Goal: Task Accomplishment & Management: Complete application form

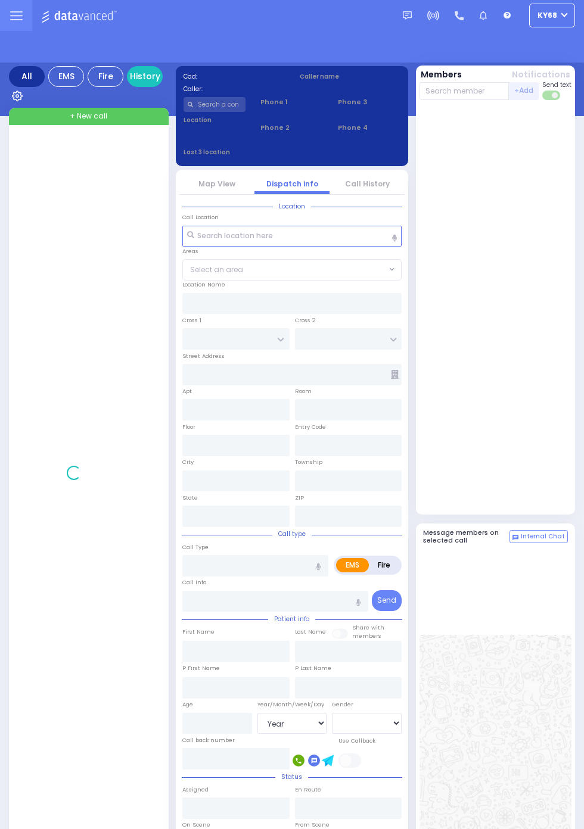
select select "Year"
select select "[DEMOGRAPHIC_DATA]"
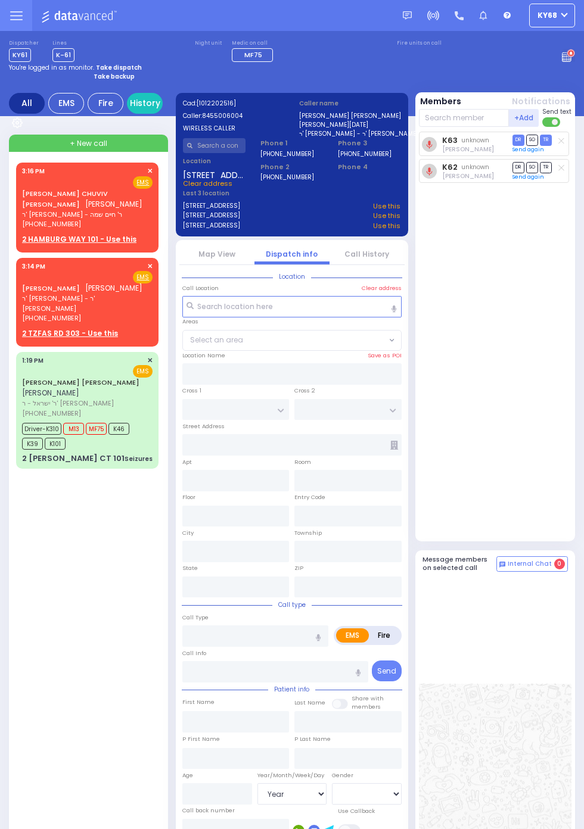
select select
type input "4 MELITZ ST"
type input "204"
type input "MONROE"
type input "[US_STATE]"
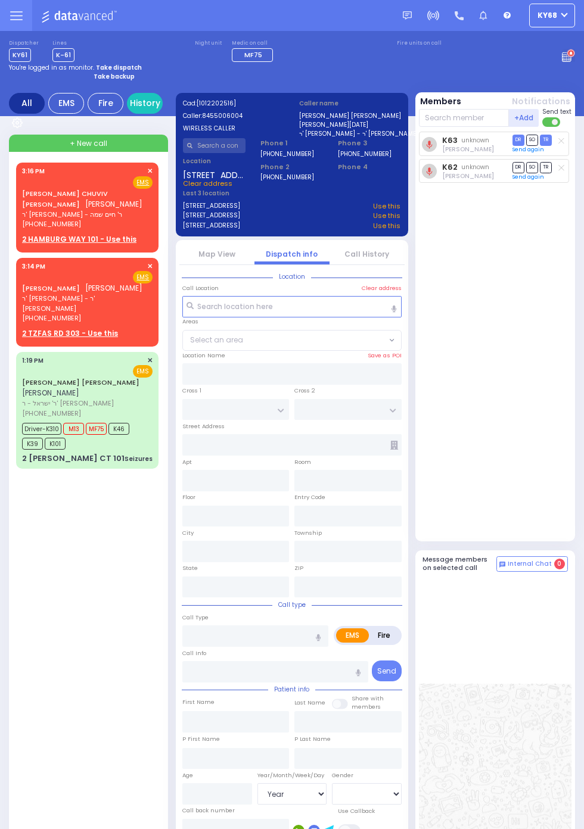
type input "10950"
type input "Pt not feeling well"
radio input "true"
type input "AVRUM PESACH"
type input "SRUGO"
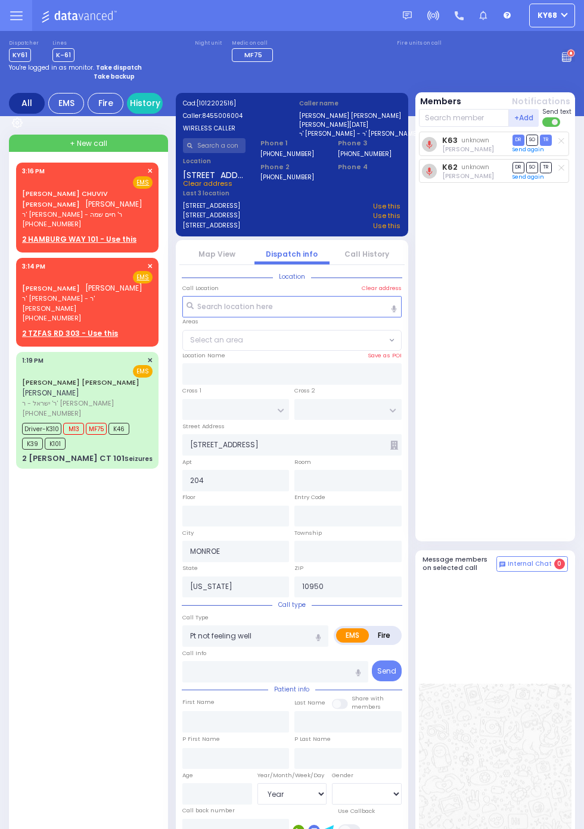
type input "Ester"
type input "Srugo"
type input "30"
select select "Year"
select select "[DEMOGRAPHIC_DATA]"
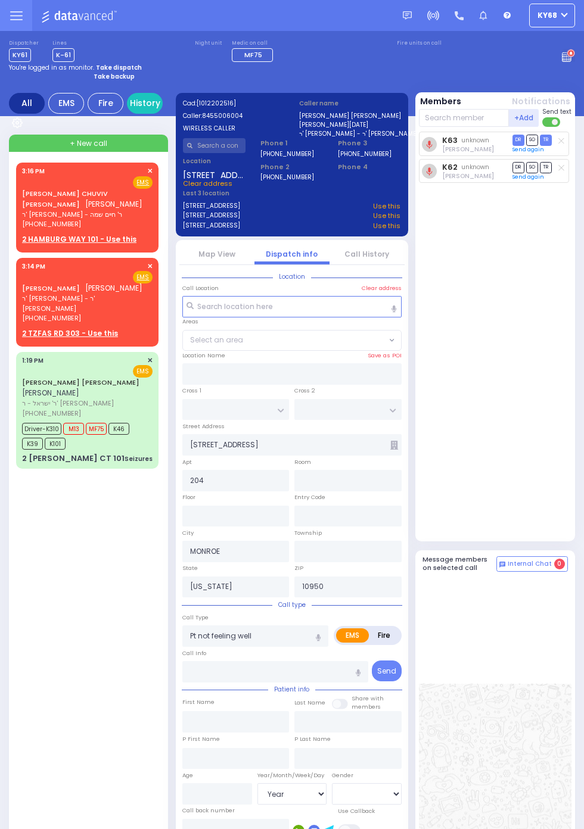
type input "14:46"
type input "14:49"
type input "14:51"
type input "15:12"
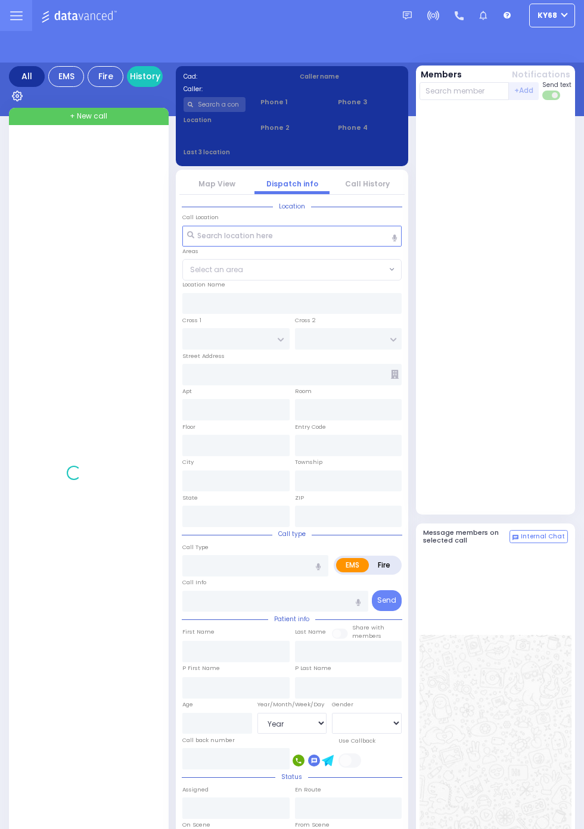
select select "Year"
select select "[DEMOGRAPHIC_DATA]"
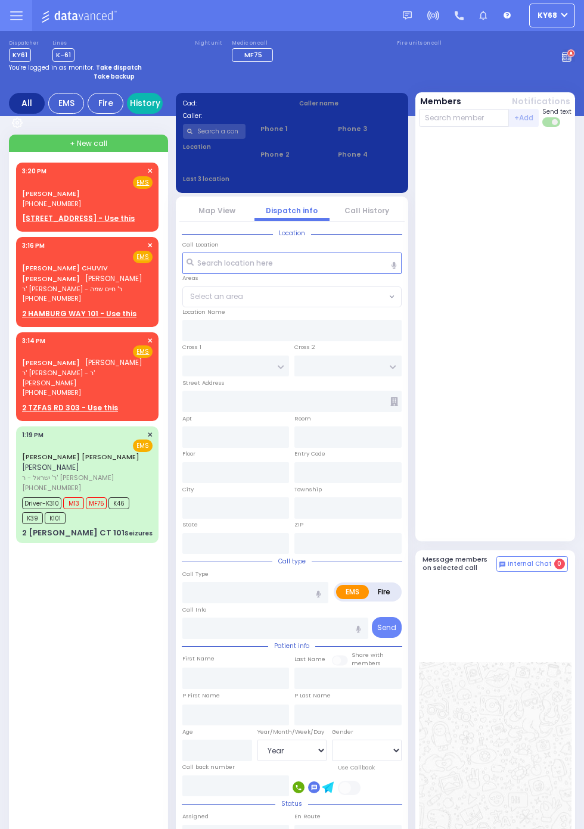
click at [155, 105] on link "History" at bounding box center [145, 103] width 36 height 21
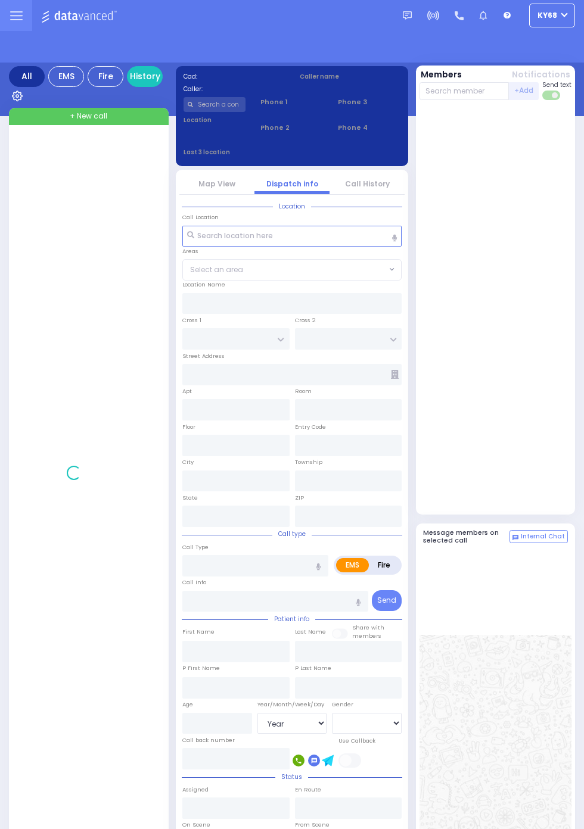
select select "Year"
select select "[DEMOGRAPHIC_DATA]"
select select "Year"
select select "[DEMOGRAPHIC_DATA]"
select select "Year"
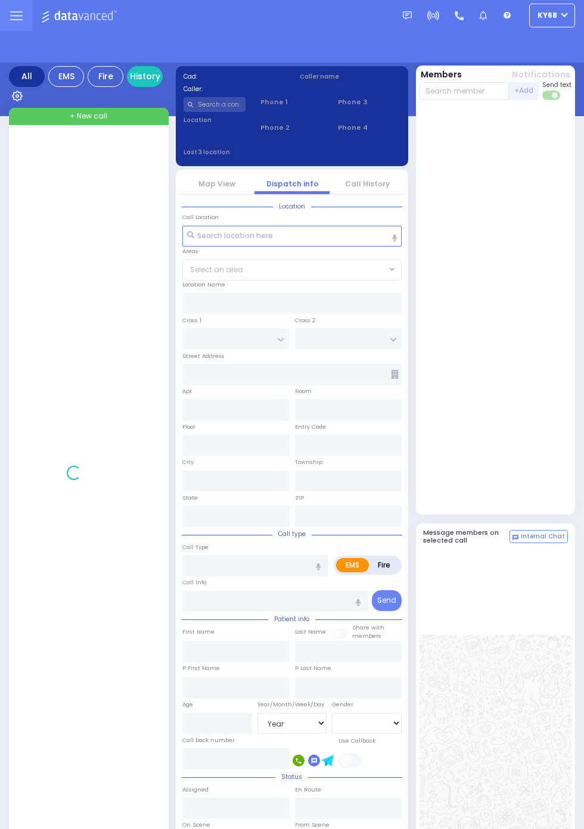
select select "[DEMOGRAPHIC_DATA]"
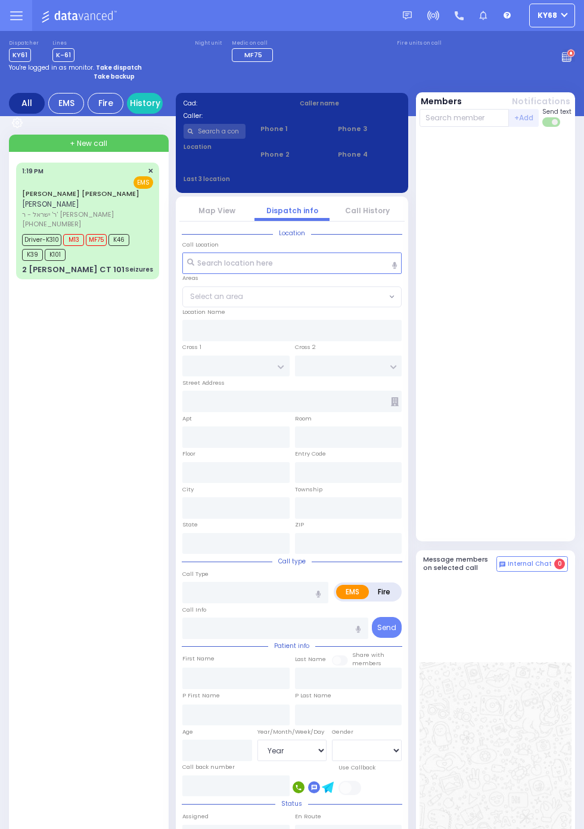
click at [497, 571] on h5 "Message members on selected call" at bounding box center [460, 563] width 74 height 15
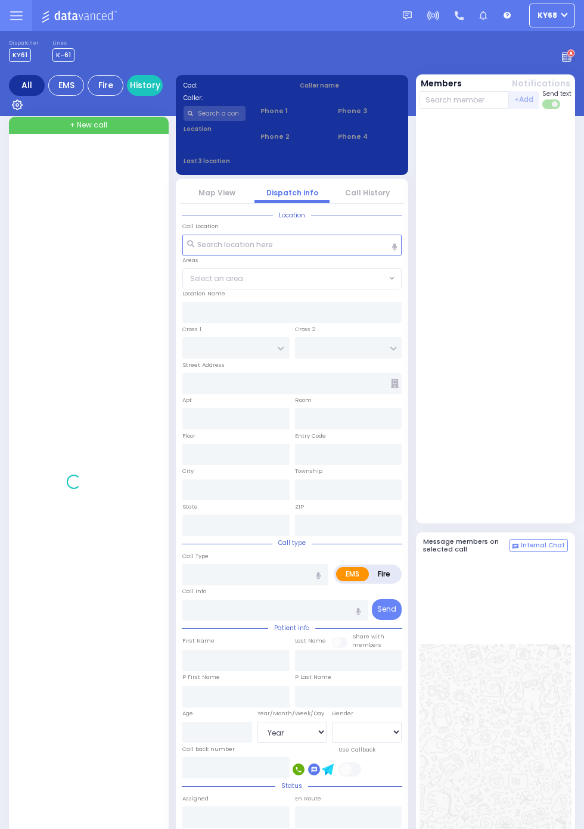
select select "Year"
select select "[DEMOGRAPHIC_DATA]"
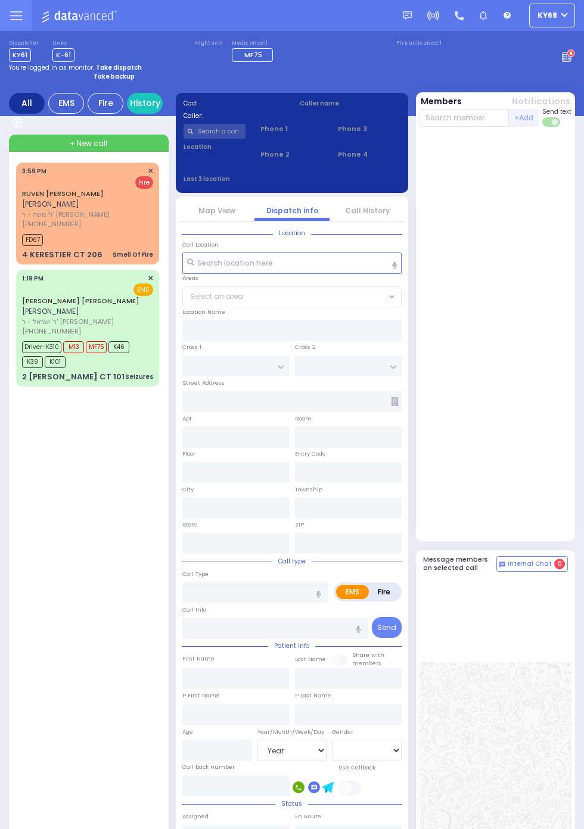
click at [570, 55] on icon at bounding box center [570, 54] width 3 height 4
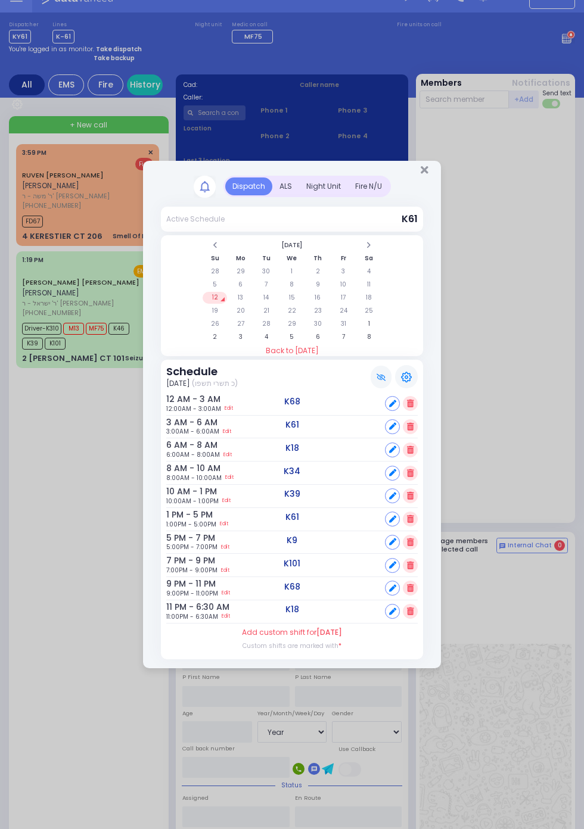
scroll to position [21, 0]
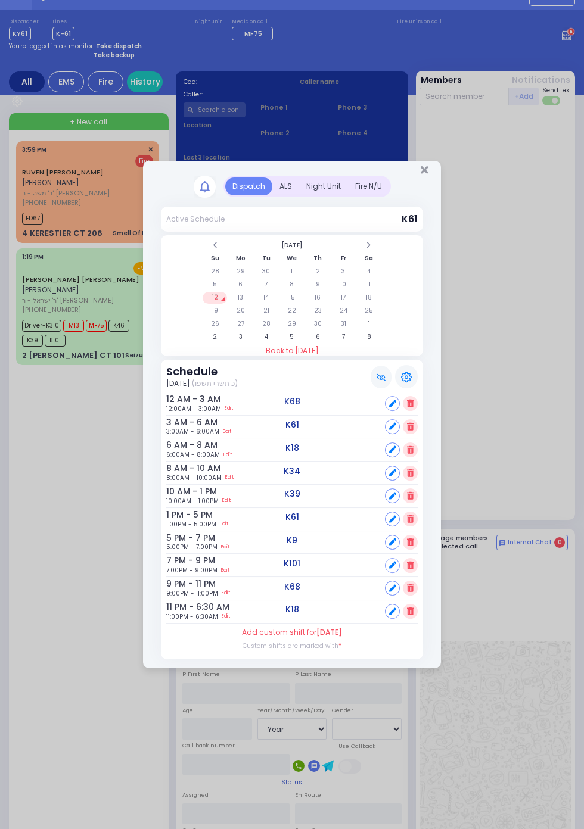
click at [299, 195] on div "ALS" at bounding box center [285, 187] width 27 height 18
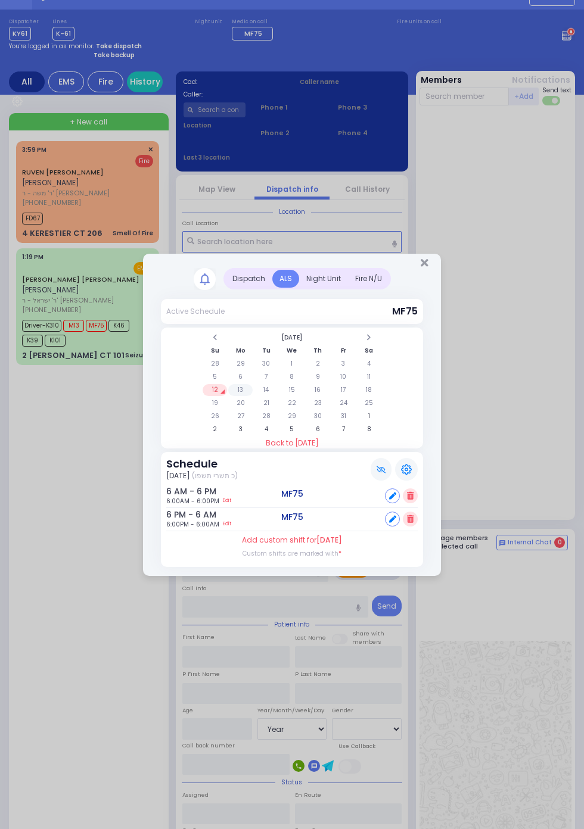
click at [253, 396] on td "13" at bounding box center [240, 390] width 24 height 12
click at [264, 389] on td "14" at bounding box center [266, 390] width 24 height 12
click at [291, 392] on td "15" at bounding box center [291, 390] width 24 height 12
click at [330, 409] on td "23" at bounding box center [318, 403] width 24 height 12
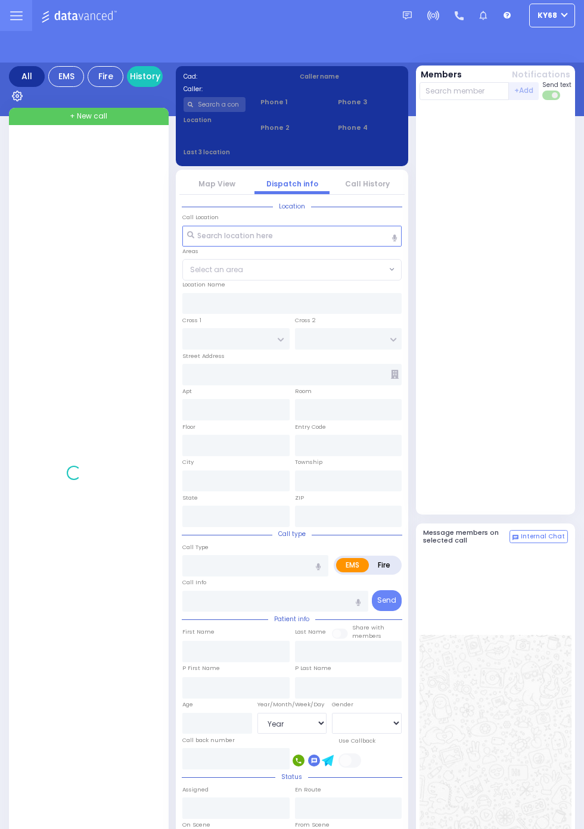
select select "Year"
select select "[DEMOGRAPHIC_DATA]"
select select "Year"
select select "[DEMOGRAPHIC_DATA]"
select select "Year"
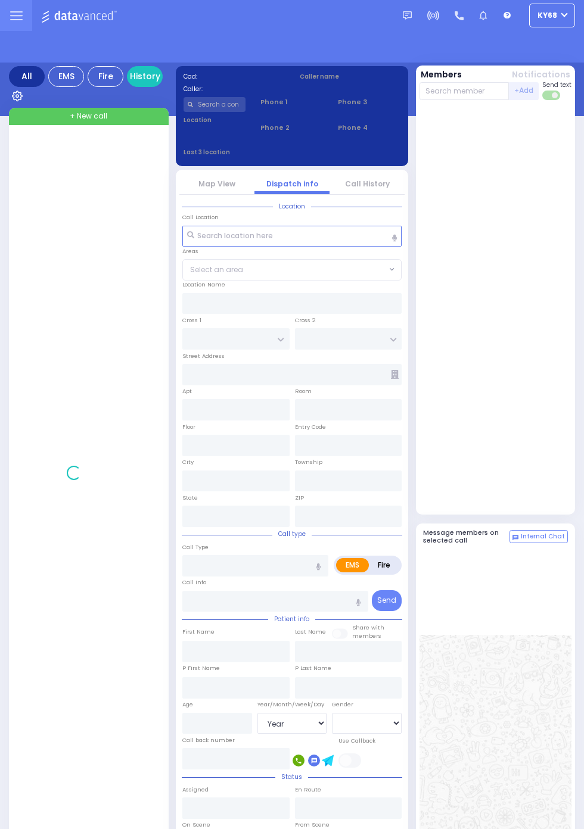
select select "[DEMOGRAPHIC_DATA]"
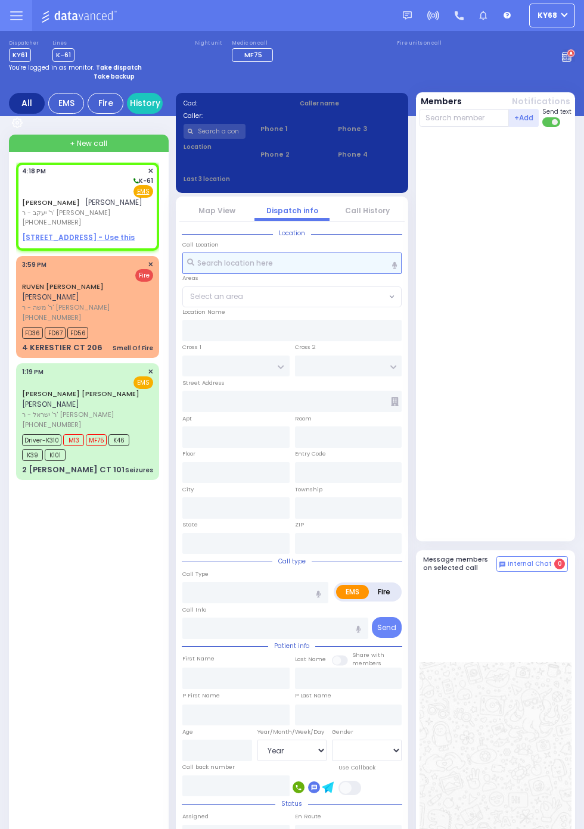
select select
radio input "true"
type input "[PERSON_NAME]"
type input "GLUCK"
select select
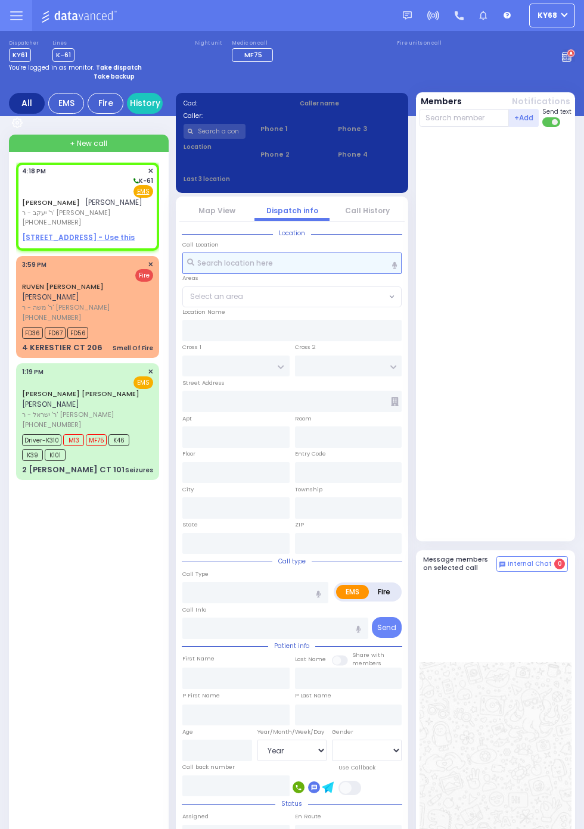
select select
type input "16:18"
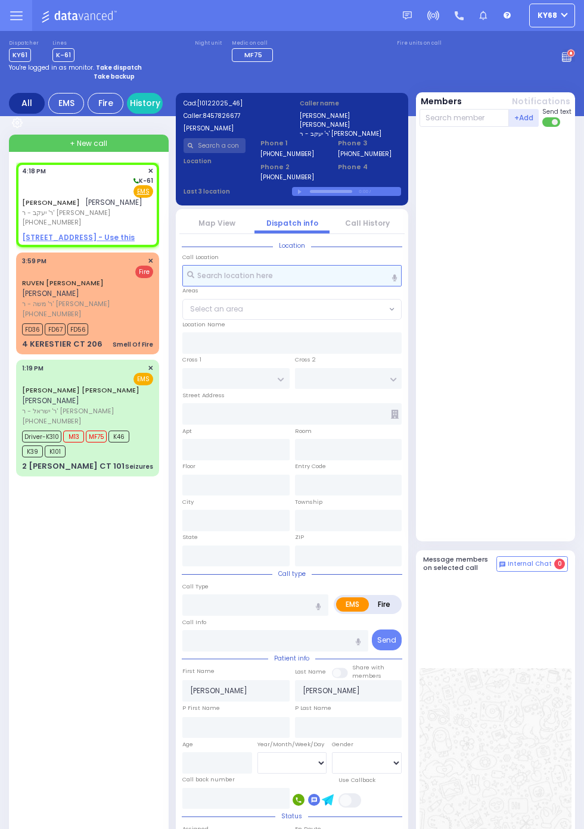
select select
radio input "true"
select select
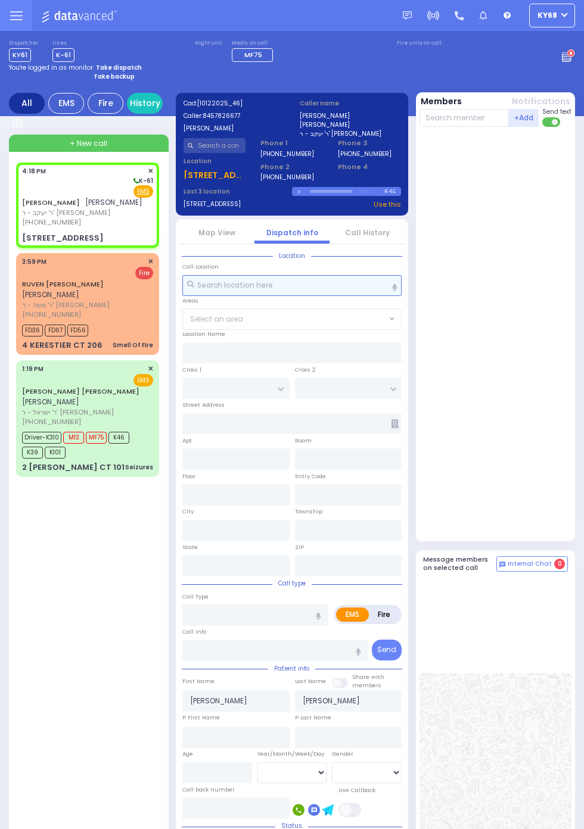
select select
radio input "true"
select select
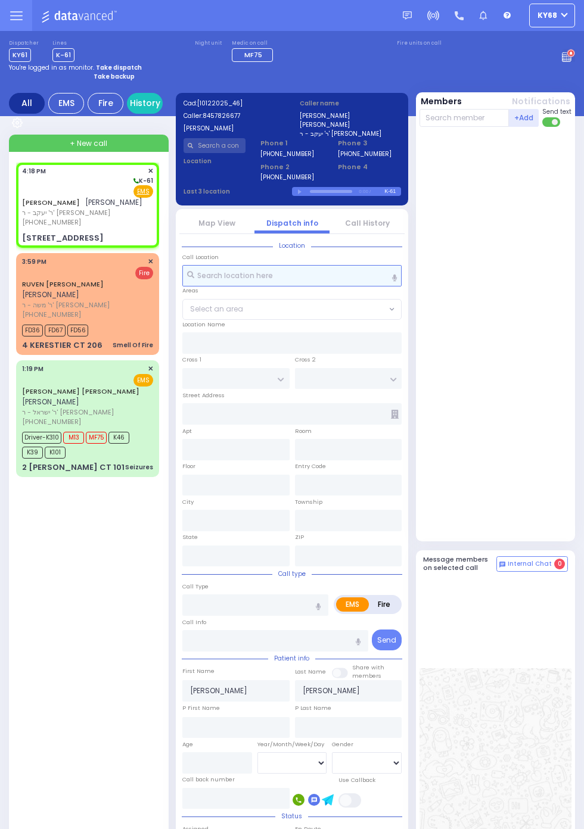
type input "QUICKWAY RD"
type input "CARTER LN"
type input "35 FOREST RD"
type input "304"
type input "Monroe"
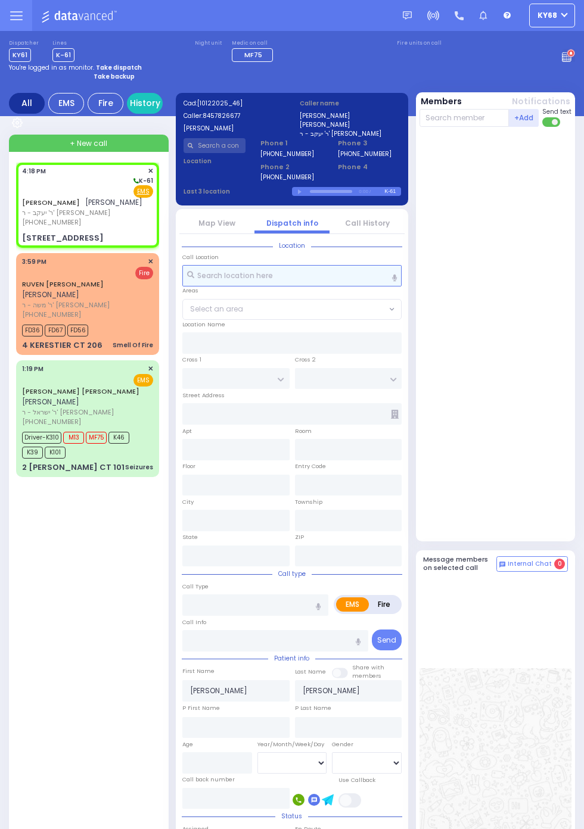
type input "New York"
type input "10950"
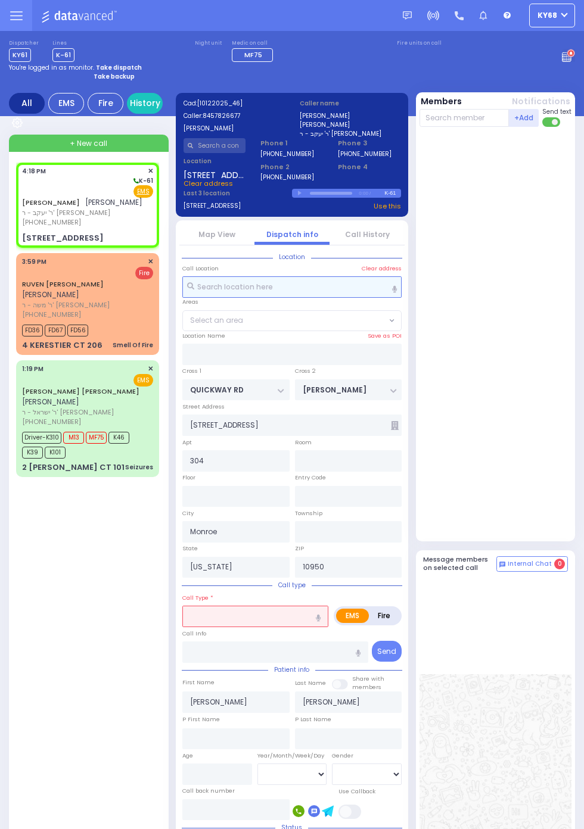
select select "SECTION 1"
select select
type input "tr"
radio input "true"
select select
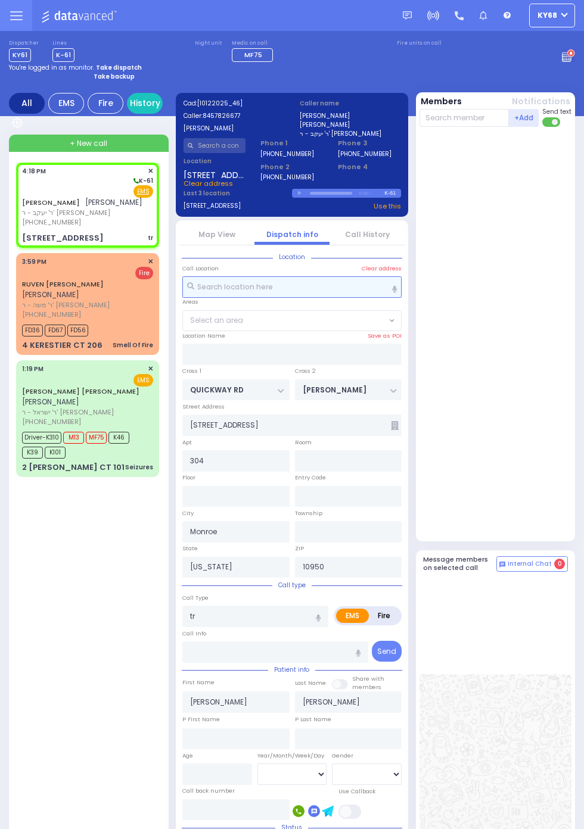
select select "SECTION 1"
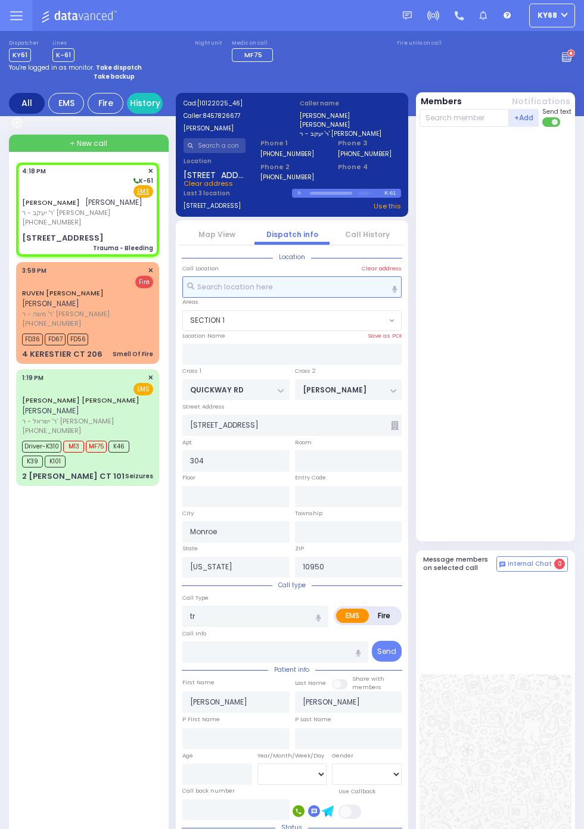
select select
type input "Trauma - Bleeding"
radio input "true"
select select
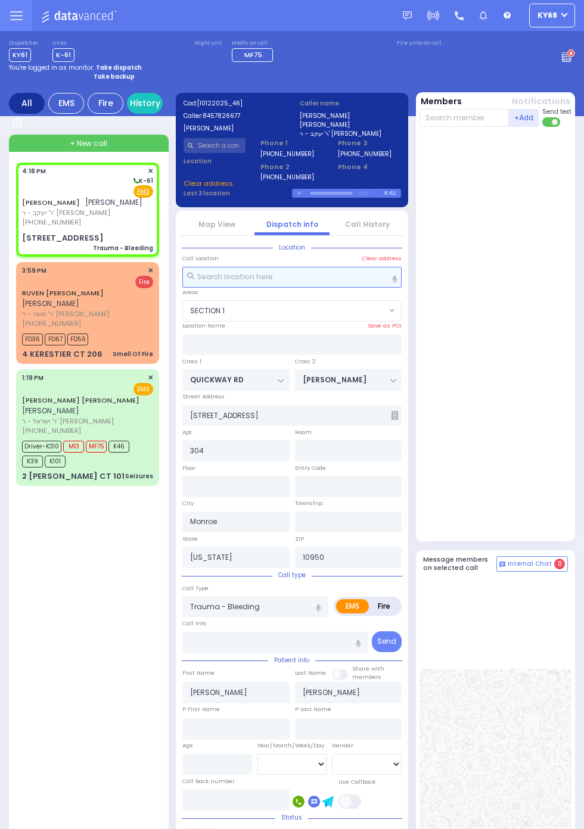
select select "SECTION 1"
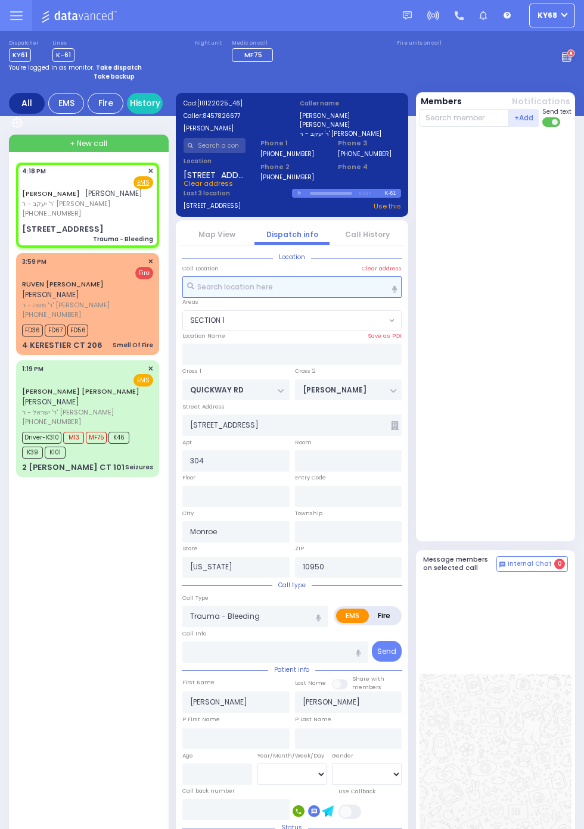
select select
radio input "true"
select select
select select "SECTION 1"
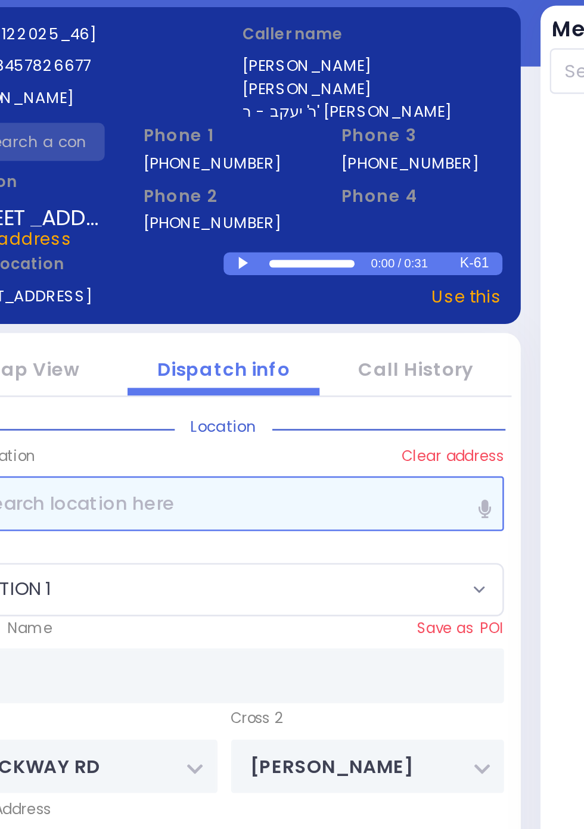
select select
radio input "true"
select select
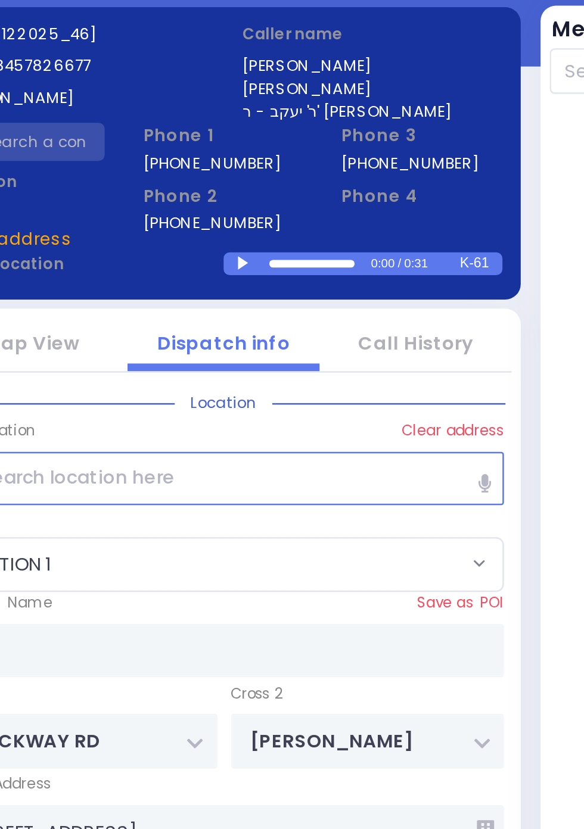
click at [300, 194] on div at bounding box center [301, 193] width 7 height 5
select select "SECTION 1"
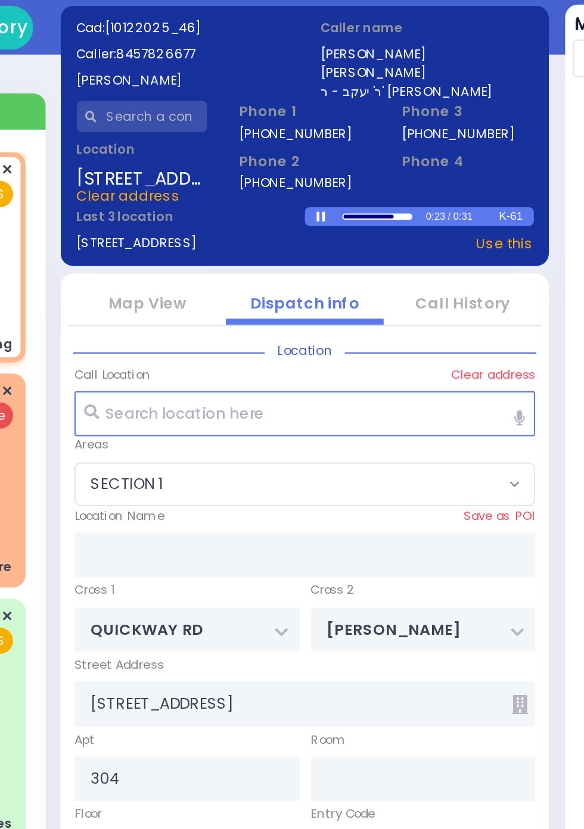
select select
radio input "true"
select select
type input "16:19"
select select "SECTION 1"
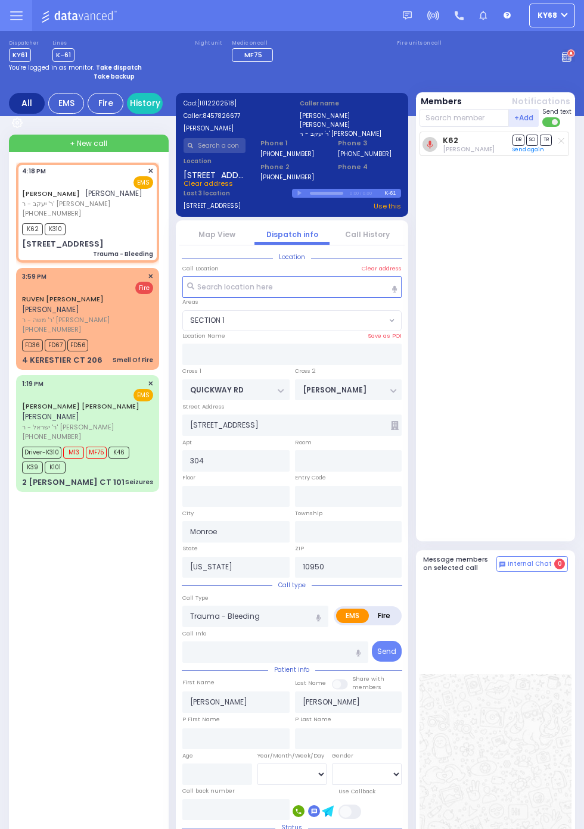
select select
radio input "true"
select select
select select "SECTION 1"
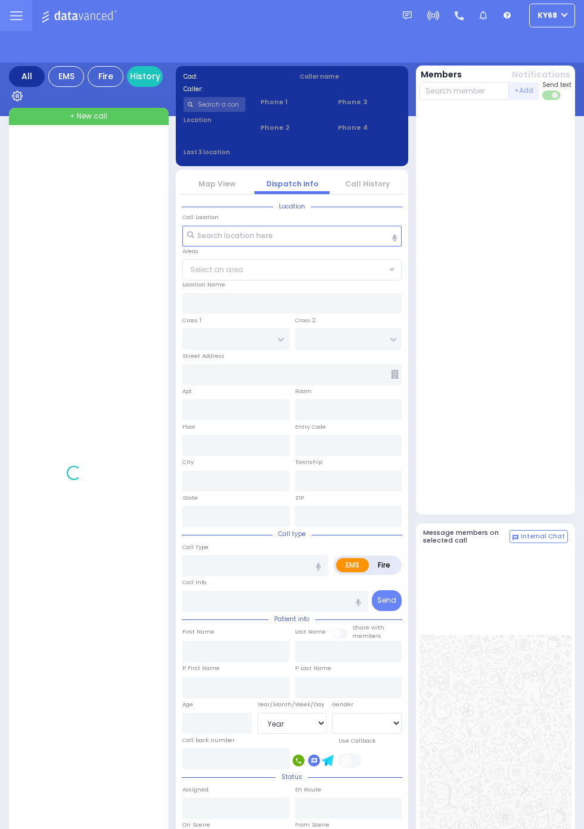
select select "Year"
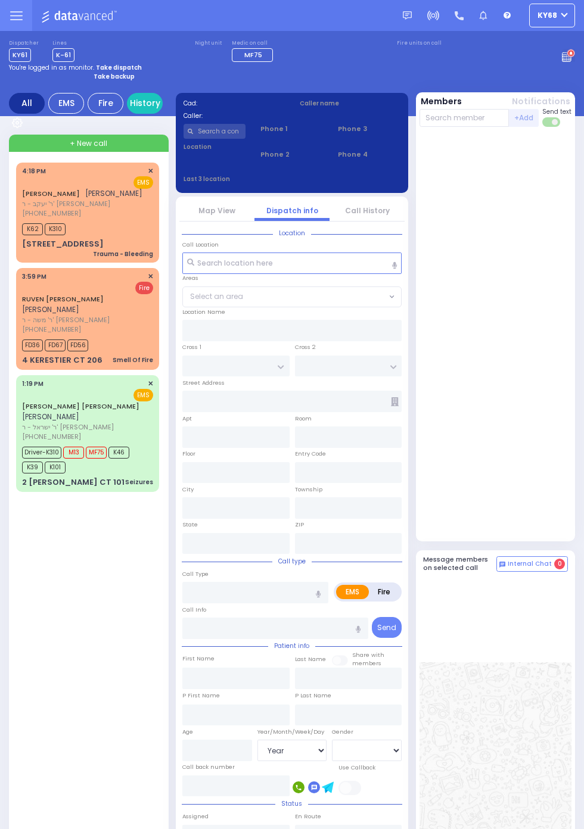
click at [22, 218] on span "[PHONE_NUMBER]" at bounding box center [51, 214] width 59 height 10
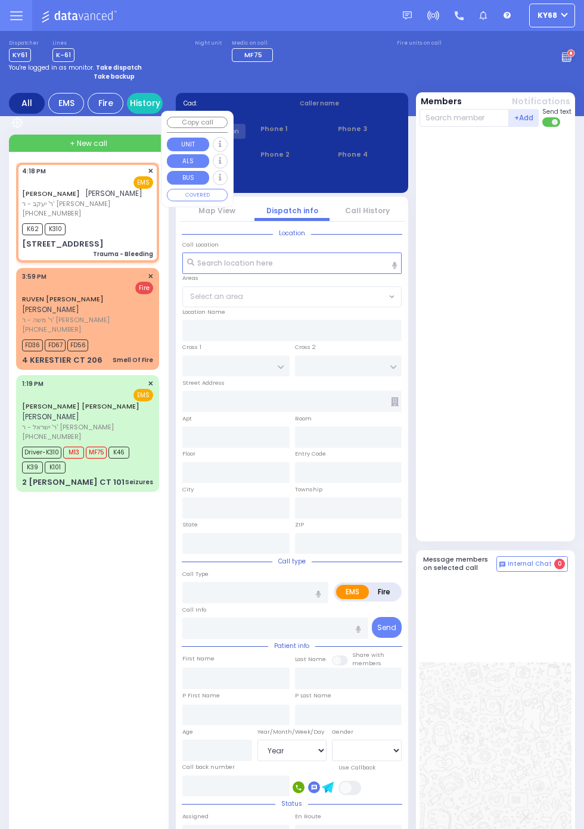
select select
type input "Trauma - Bleeding"
radio input "true"
type input "AVRUM"
type input "GLUCK"
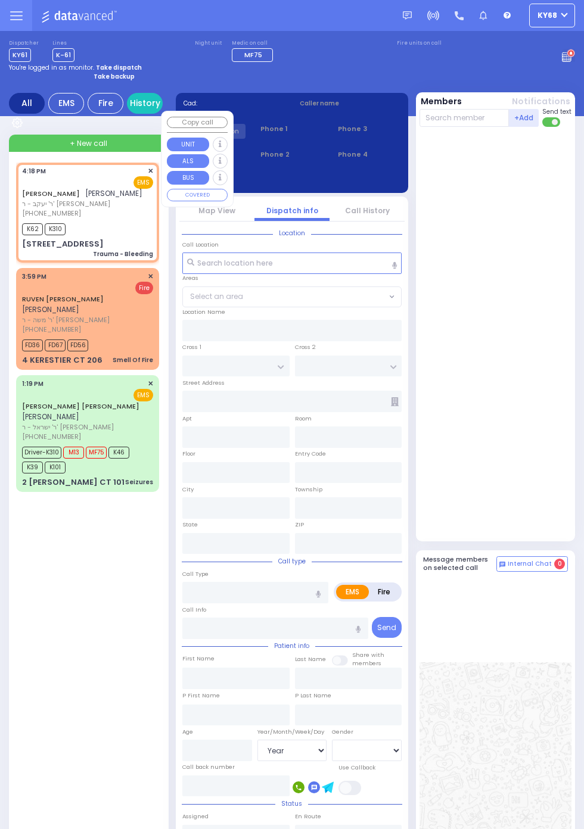
select select
type input "16:18"
type input "16:19"
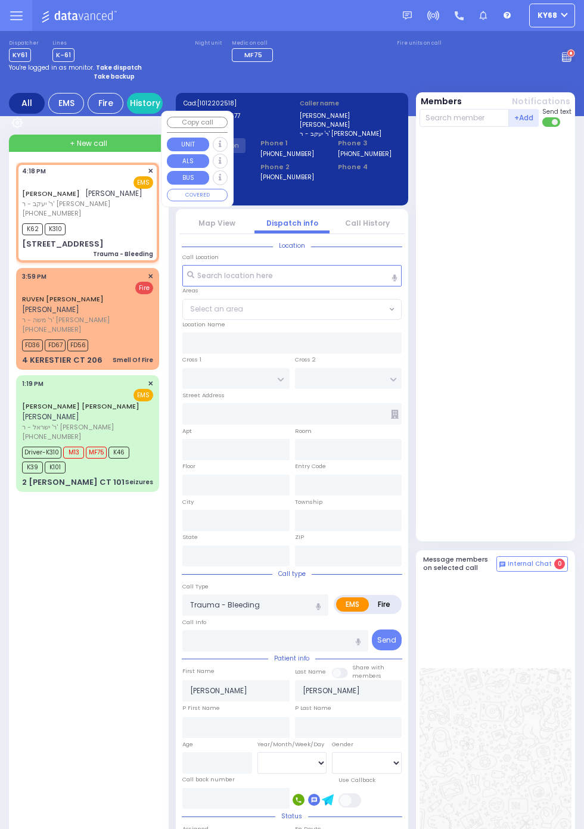
type input "QUICKWAY RD"
type input "CARTER LN"
type input "35 FOREST RD"
type input "304"
type input "Monroe"
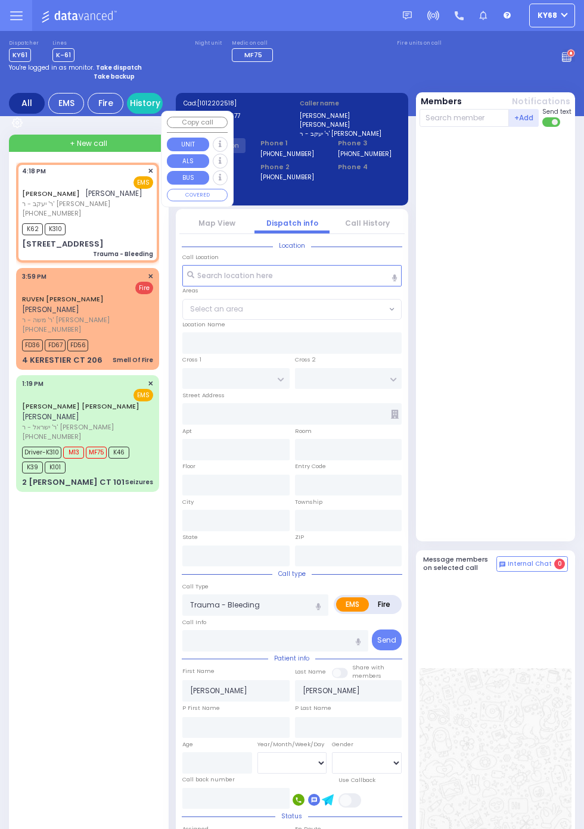
type input "New York"
type input "10950"
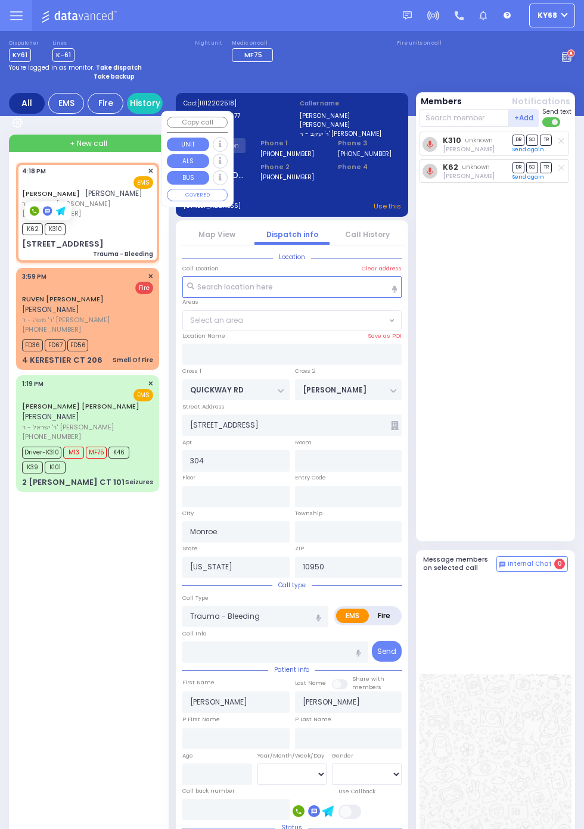
select select "SECTION 1"
click at [521, 404] on div "K310 unknown Lipa Blumenthal DR SO TR Send again" at bounding box center [496, 334] width 155 height 405
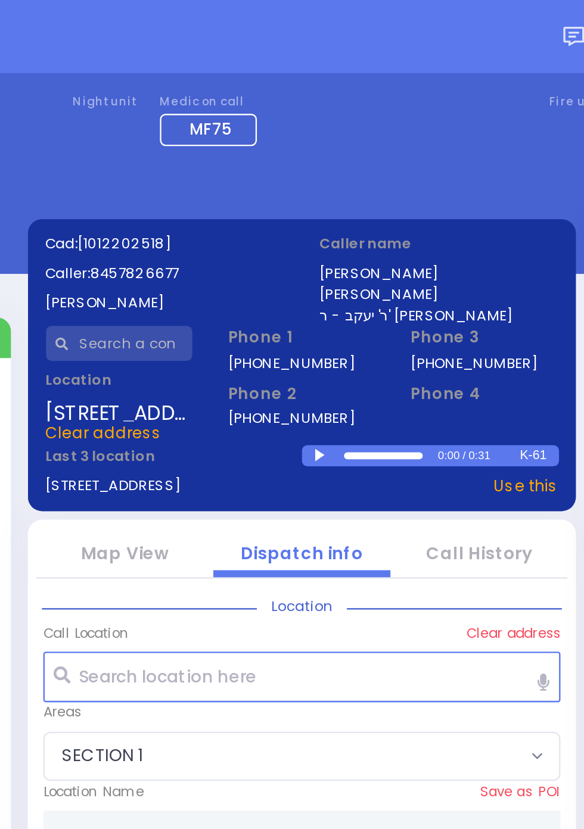
click at [298, 192] on div at bounding box center [301, 193] width 7 height 5
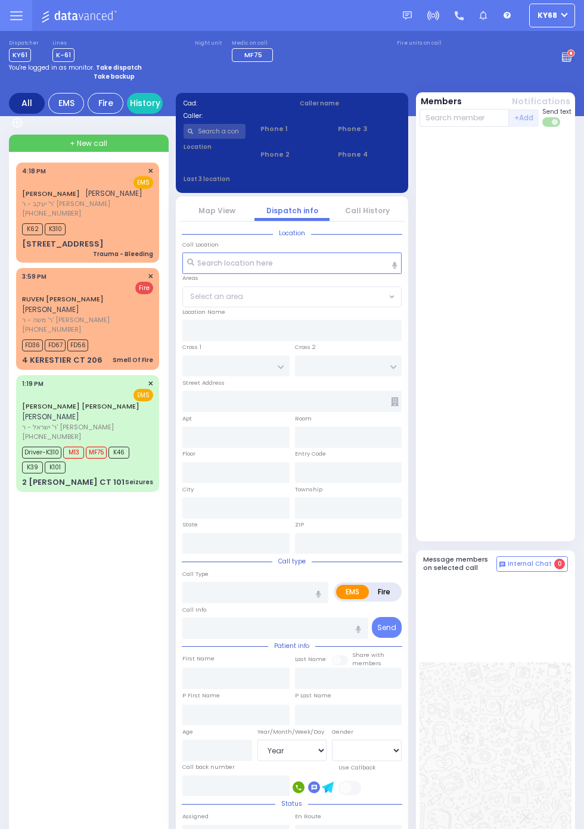
select select "Year"
click at [561, 65] on div "You're logged in as monitor. Take dispatch" at bounding box center [292, 67] width 566 height 9
click at [575, 58] on circle at bounding box center [571, 53] width 8 height 8
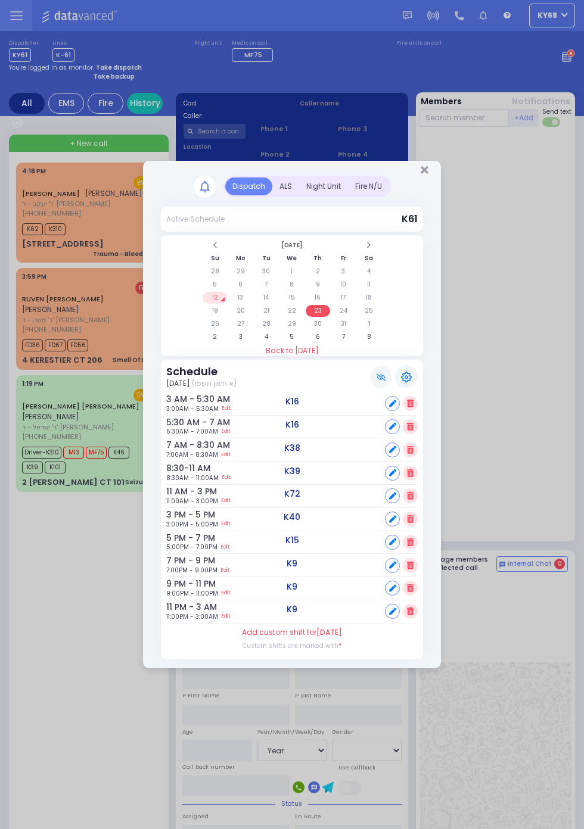
click at [217, 295] on td "12" at bounding box center [215, 298] width 24 height 12
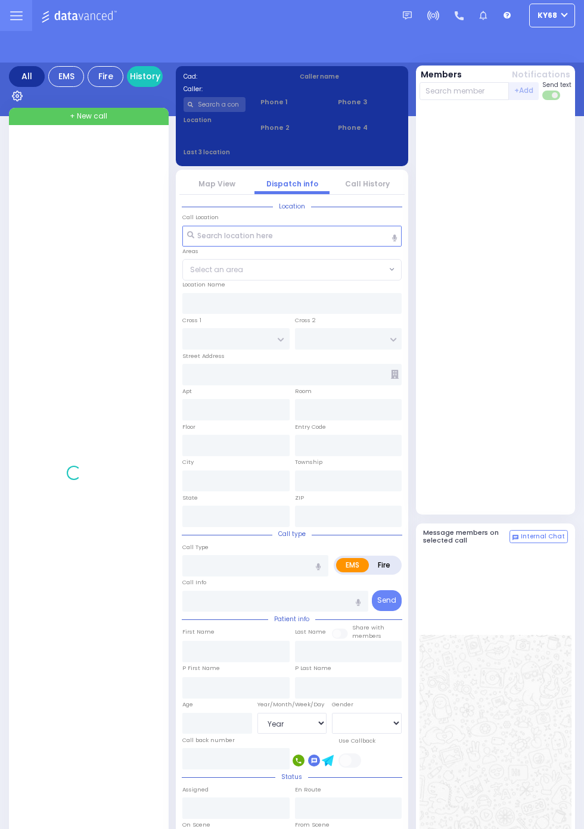
select select "Year"
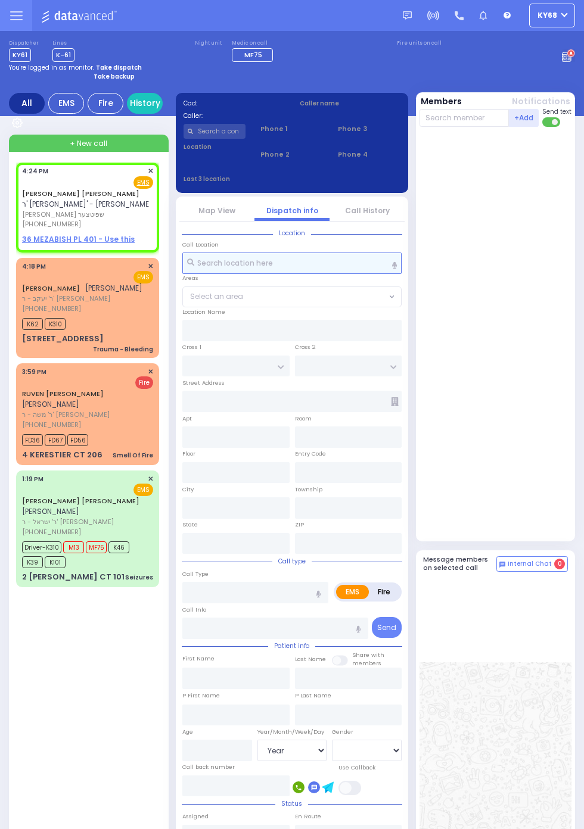
select select
radio input "true"
type input "HILLEL DOV"
type input "SPITZER"
select select
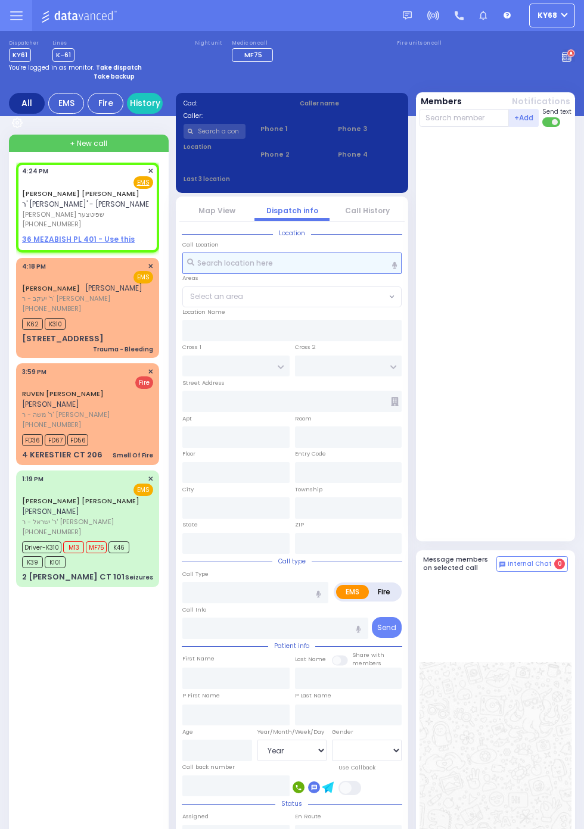
type input "16:24"
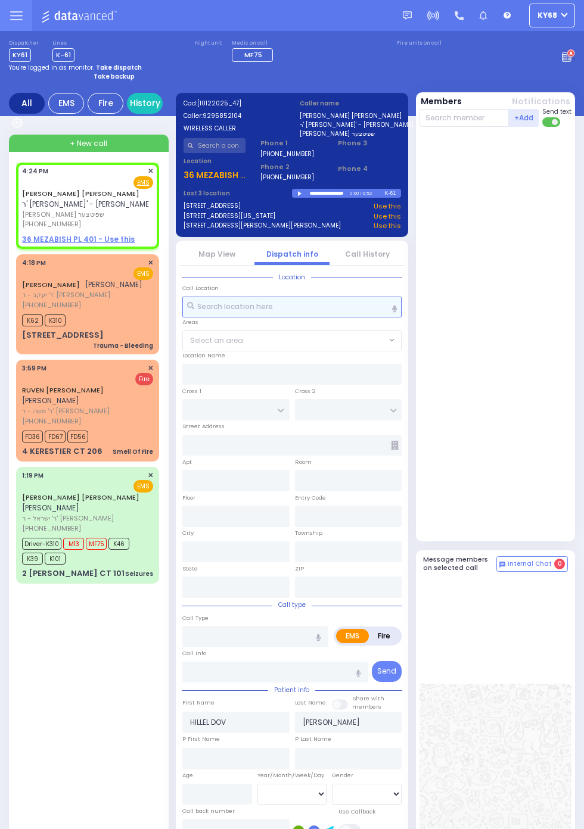
select select
radio input "true"
select select
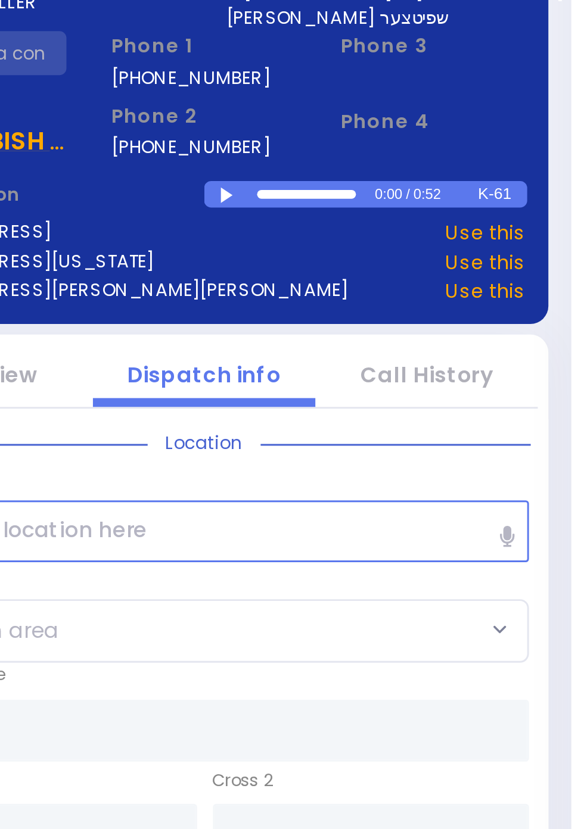
click at [299, 192] on div at bounding box center [301, 193] width 7 height 5
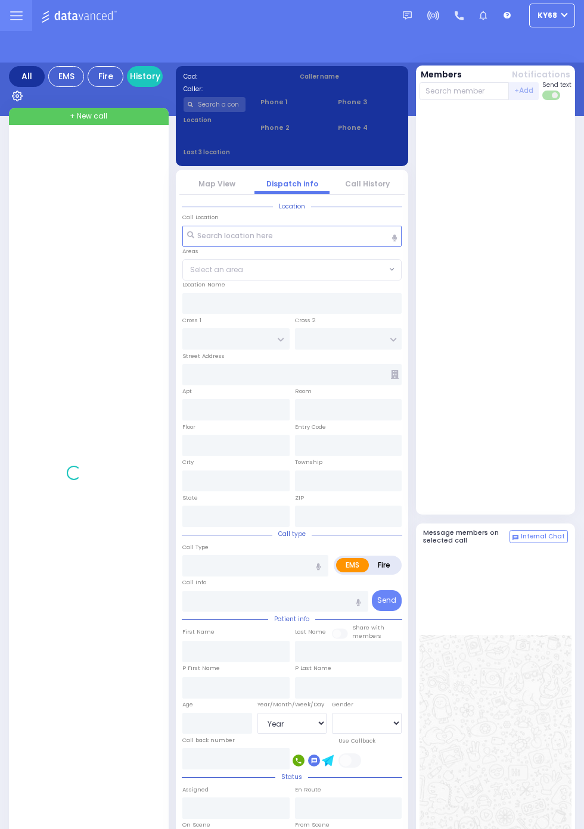
select select "Year"
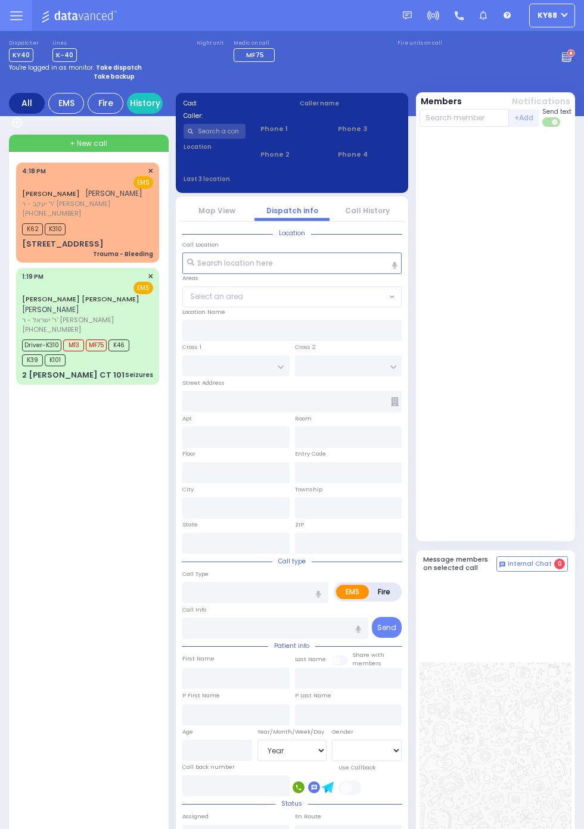
select select "Year"
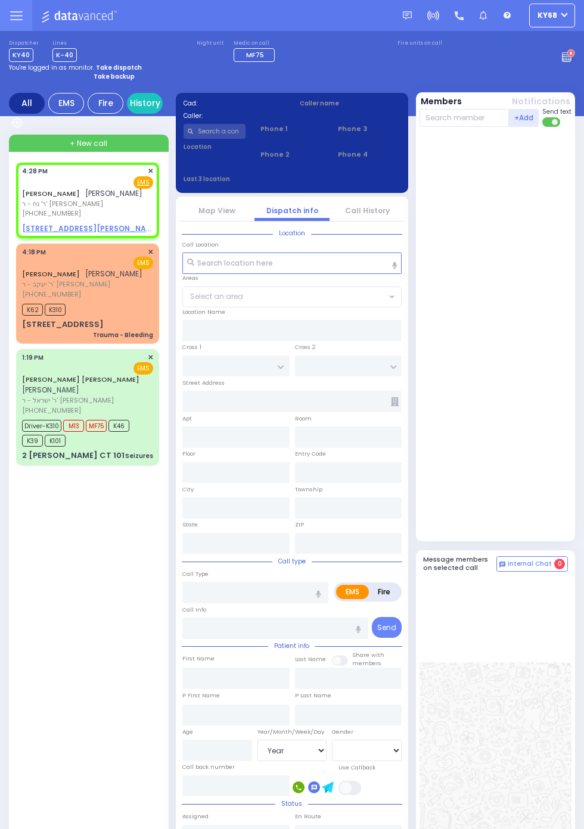
select select
radio input "true"
type input "[PERSON_NAME] [PERSON_NAME]"
type input "WEINSTOCK"
select select
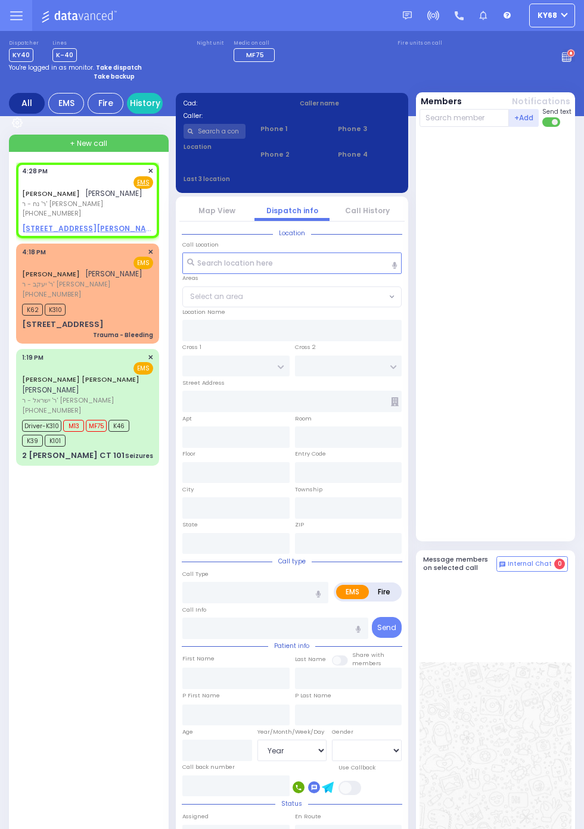
type input "16:28"
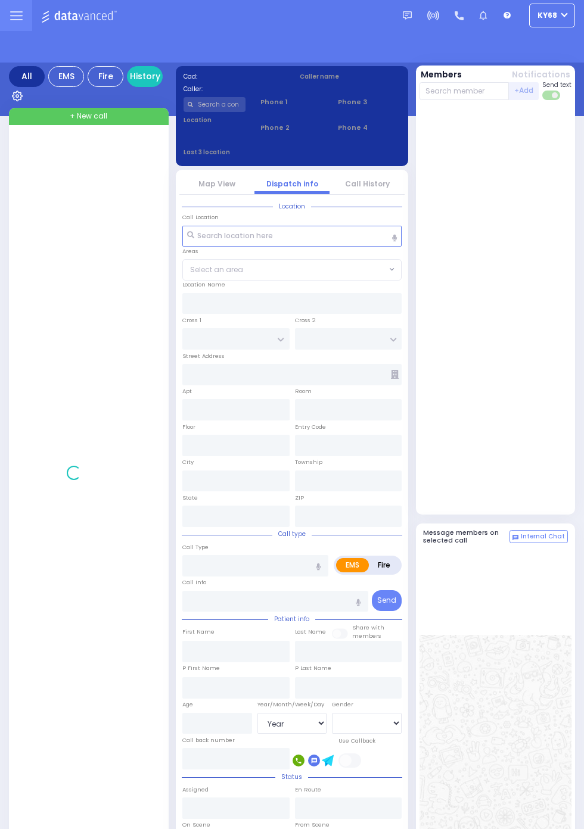
select select "Year"
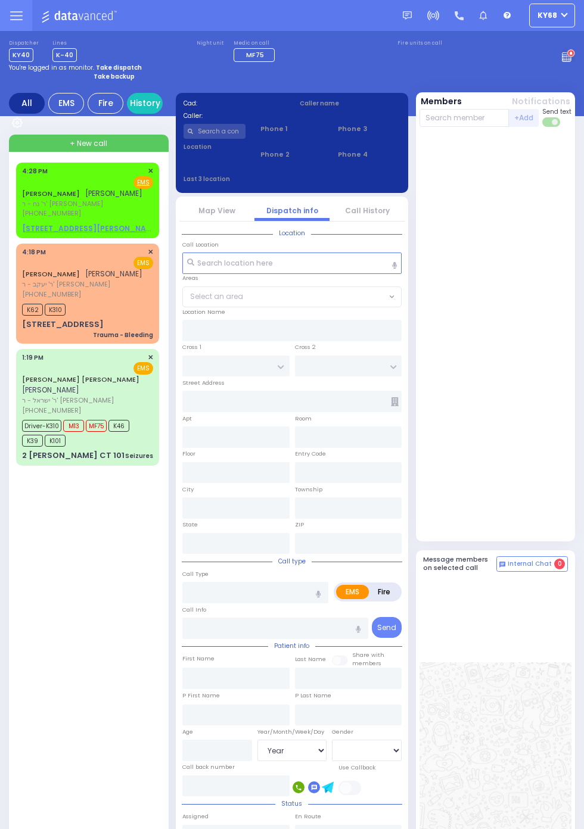
click at [22, 218] on span "[PHONE_NUMBER]" at bounding box center [51, 214] width 59 height 10
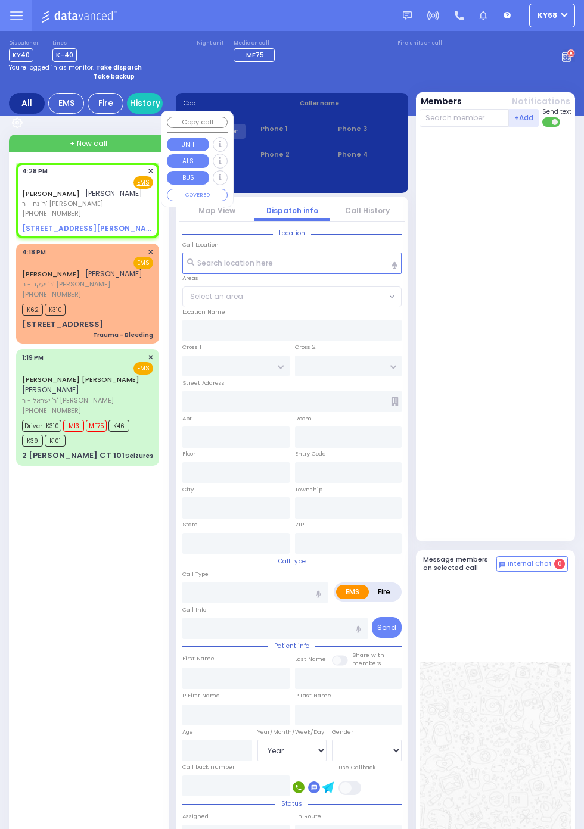
select select
radio input "true"
type input "[PERSON_NAME] [PERSON_NAME]"
type input "[PERSON_NAME]"
select select
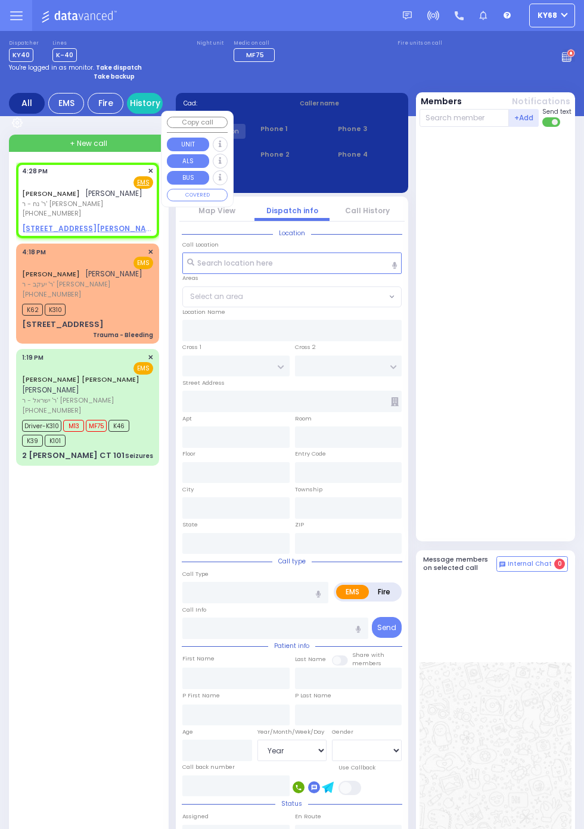
type input "16:28"
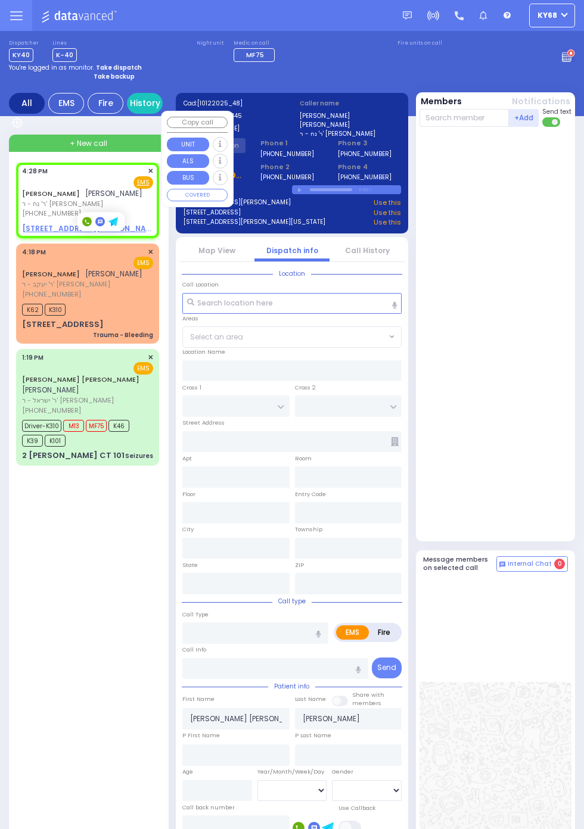
click at [545, 351] on div at bounding box center [496, 334] width 155 height 405
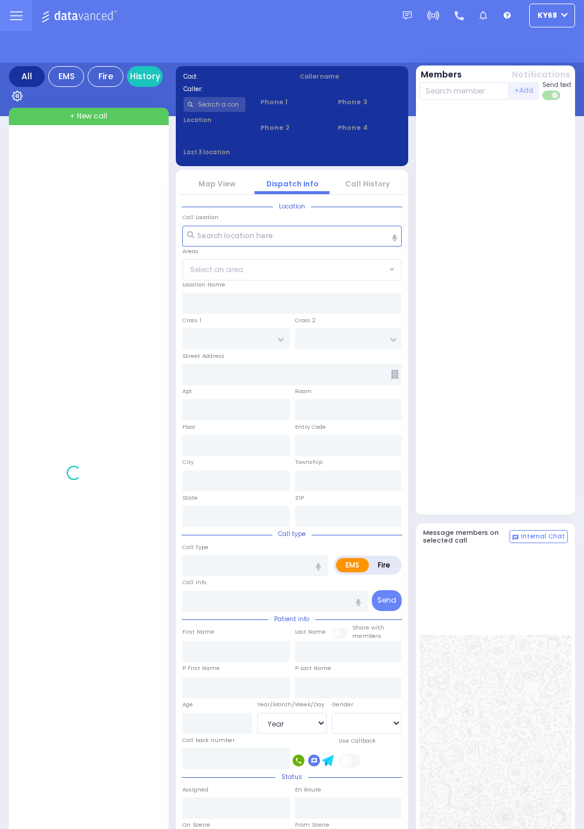
select select "Year"
